Goal: Task Accomplishment & Management: Use online tool/utility

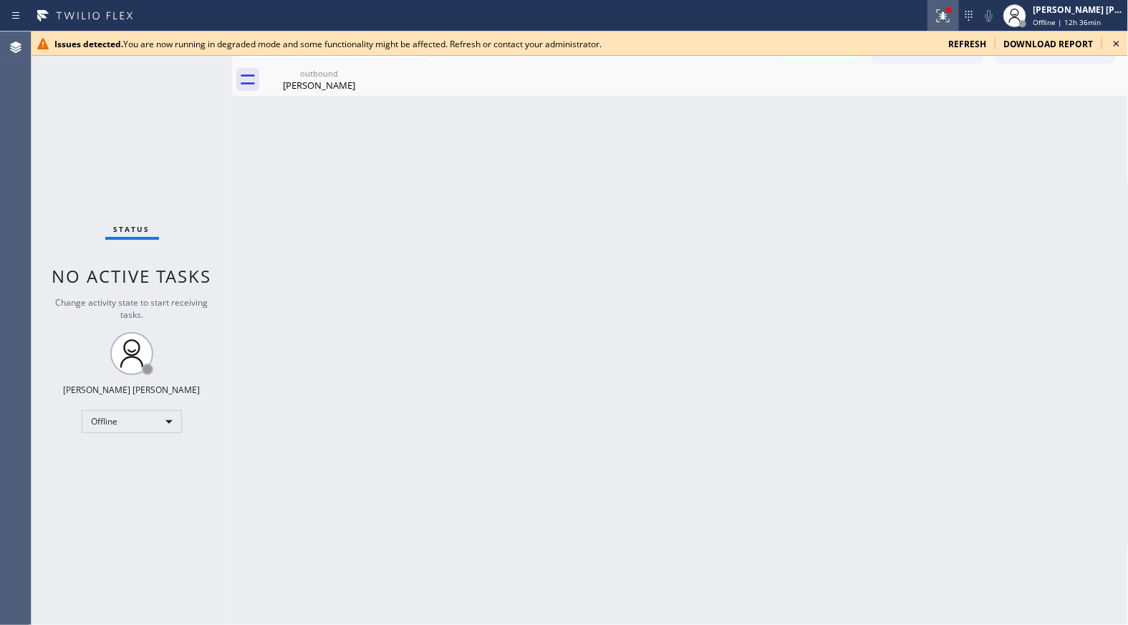
click at [947, 22] on icon at bounding box center [942, 15] width 17 height 17
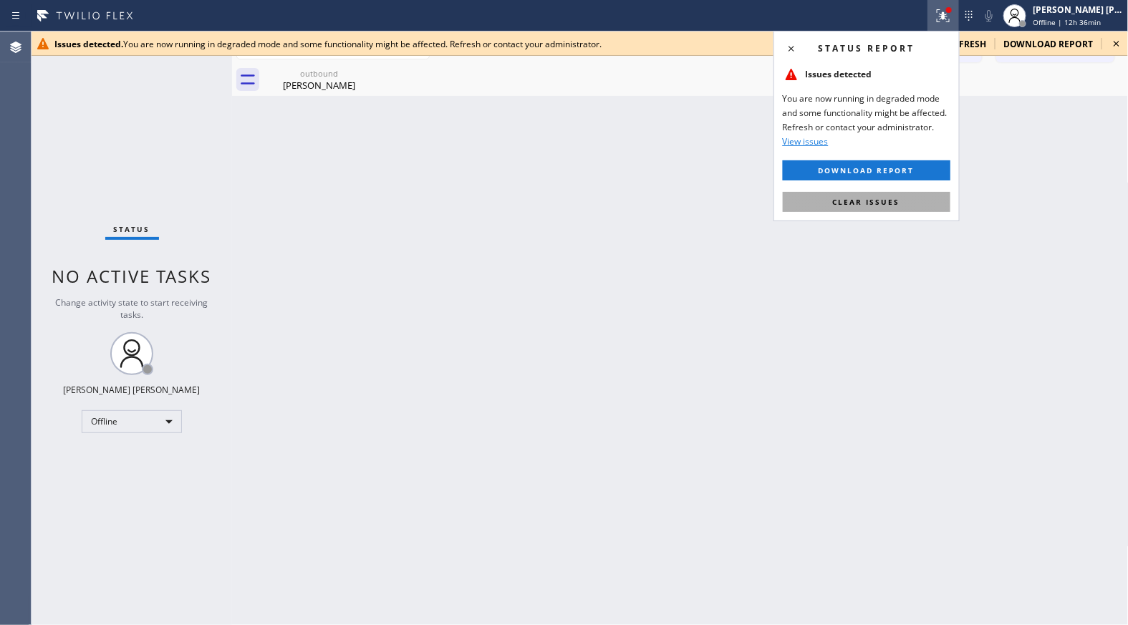
click at [920, 195] on button "Clear issues" at bounding box center [867, 202] width 168 height 20
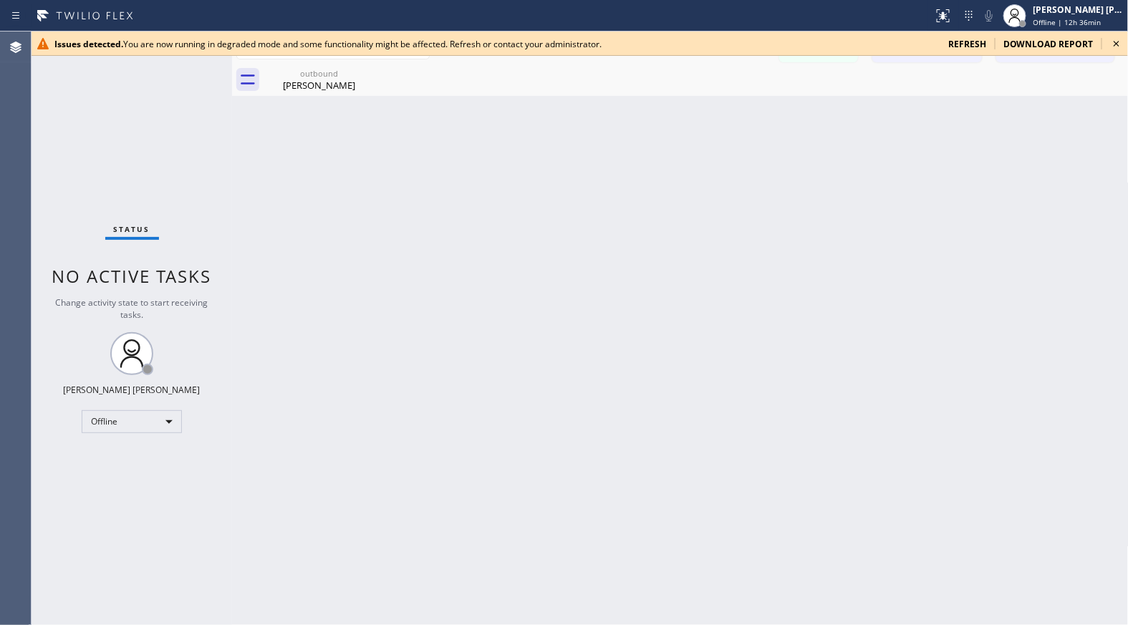
click at [972, 52] on div "Issues detected. You are now running in degraded mode and some functionality mi…" at bounding box center [580, 44] width 1096 height 24
click at [981, 40] on span "refresh" at bounding box center [967, 44] width 38 height 12
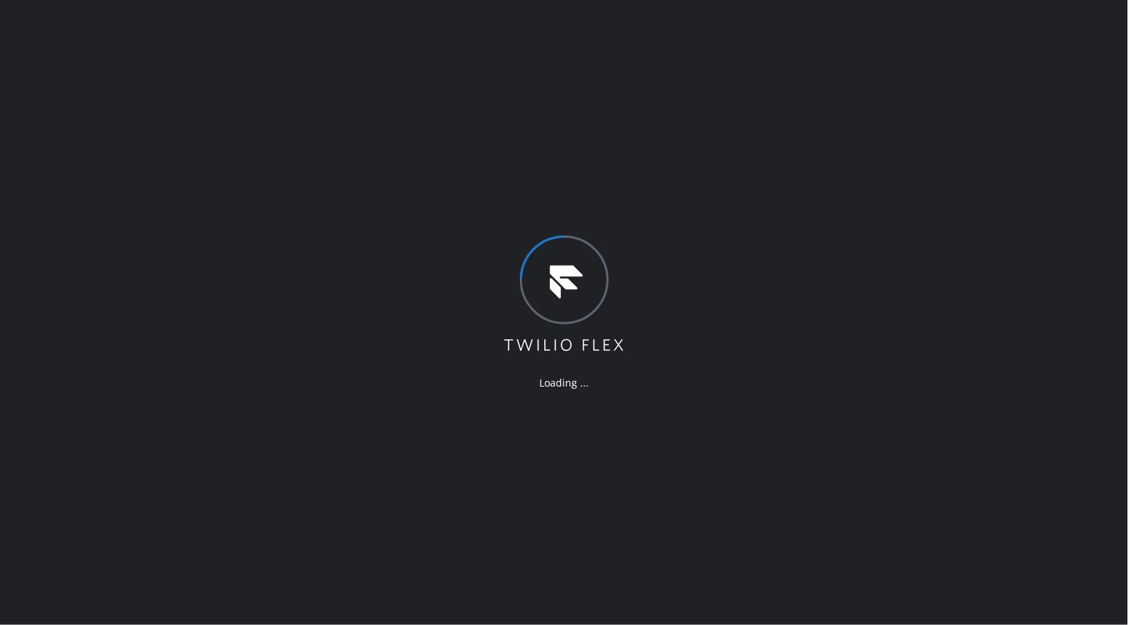
click at [116, 173] on div "Loading ..." at bounding box center [564, 312] width 1128 height 625
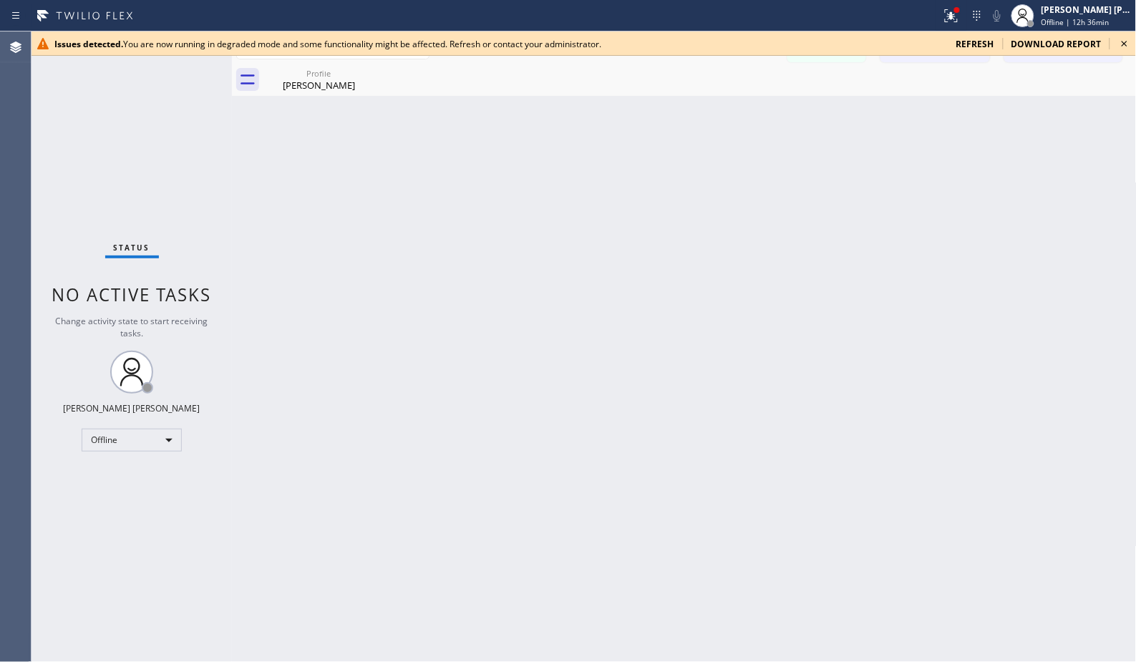
click at [1119, 40] on icon at bounding box center [1124, 43] width 17 height 17
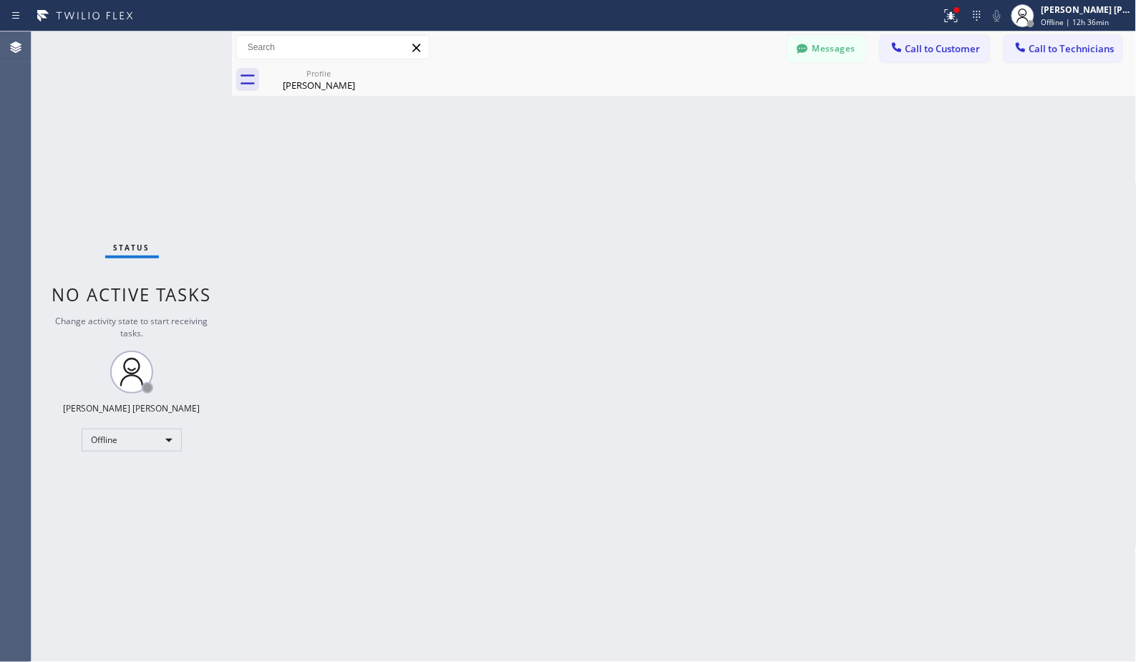
click at [920, 19] on div at bounding box center [471, 15] width 930 height 23
click at [946, 16] on icon at bounding box center [951, 15] width 17 height 17
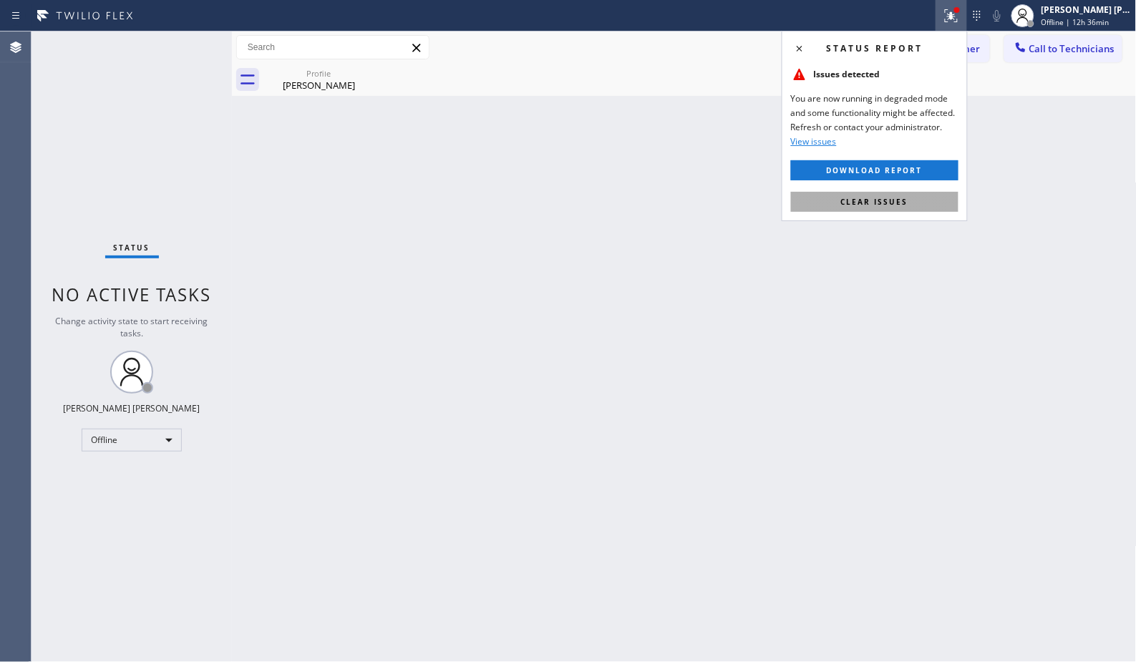
drag, startPoint x: 933, startPoint y: 203, endPoint x: 1072, endPoint y: 32, distance: 219.8
click at [934, 198] on button "Clear issues" at bounding box center [875, 202] width 168 height 20
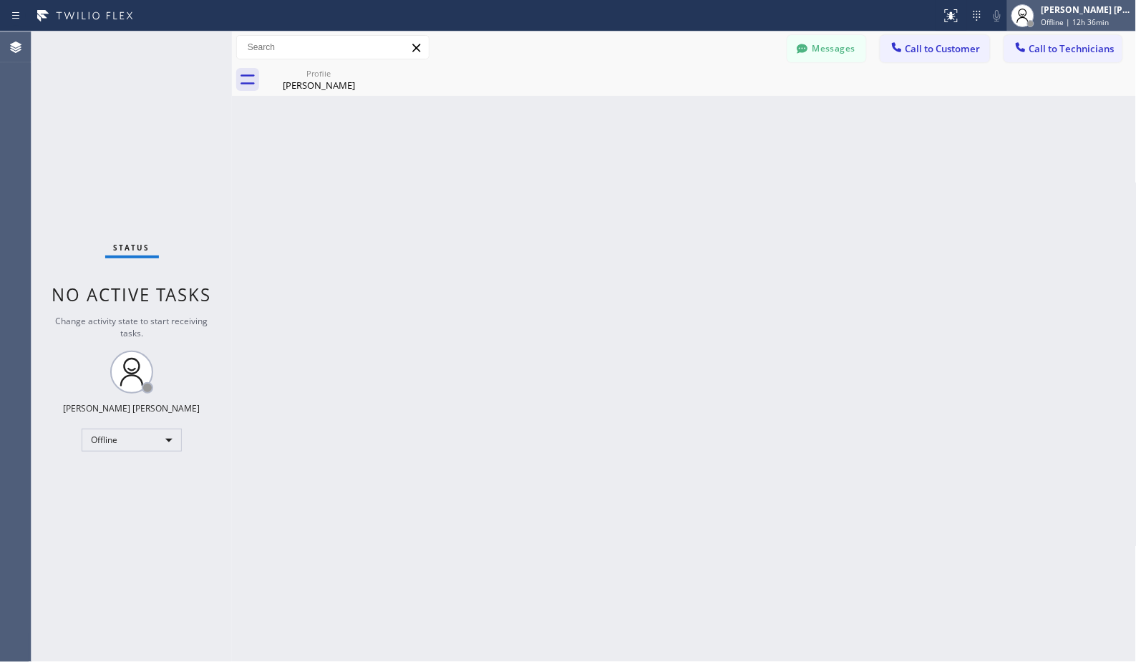
click at [1091, 4] on div "[PERSON_NAME] [PERSON_NAME]" at bounding box center [1087, 10] width 90 height 12
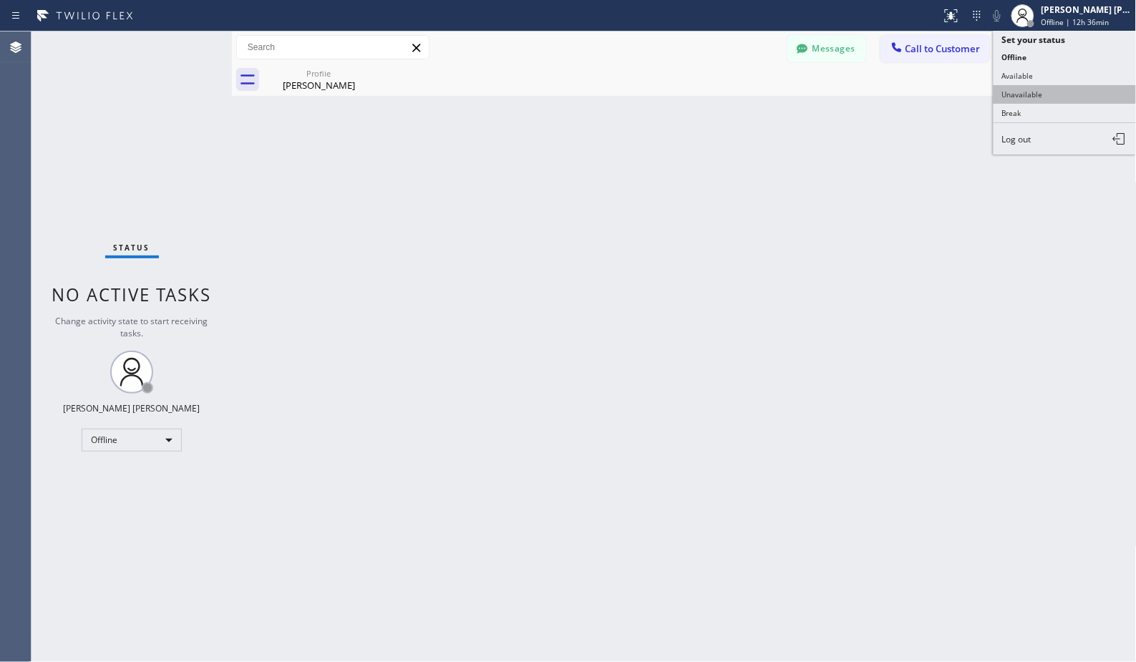
drag, startPoint x: 1077, startPoint y: 84, endPoint x: 1083, endPoint y: 96, distance: 13.2
click at [1083, 96] on ul "Set your status Offline Available Unavailable Break Log out" at bounding box center [1065, 93] width 143 height 124
click at [1083, 96] on button "Unavailable" at bounding box center [1065, 94] width 143 height 19
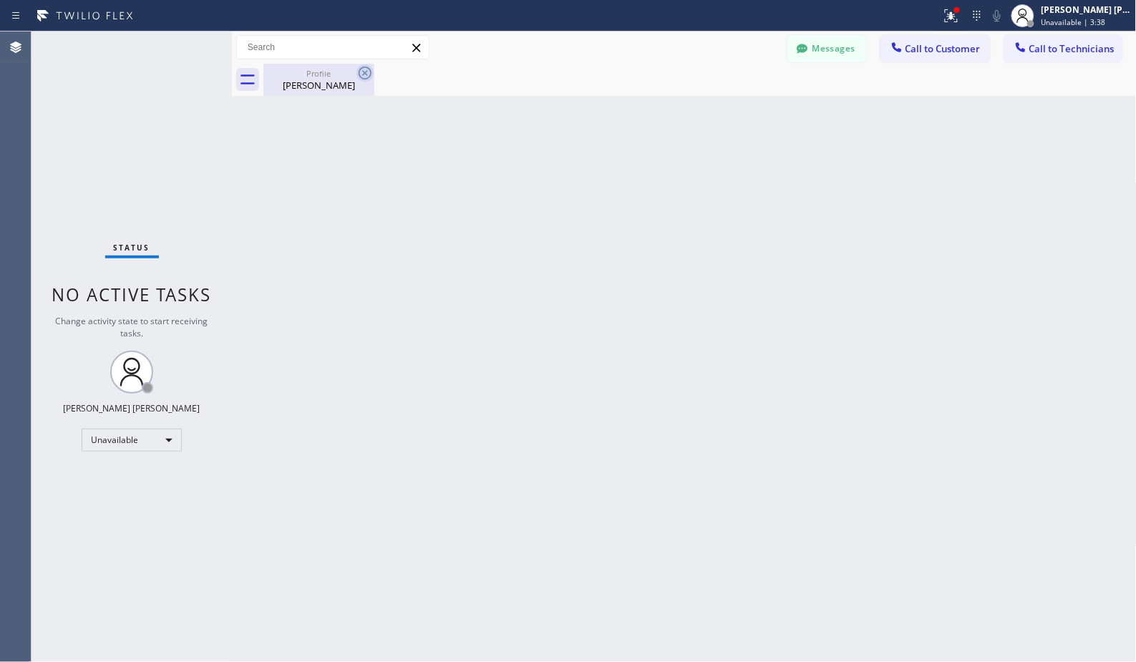
click at [369, 67] on icon at bounding box center [365, 72] width 17 height 17
